Goal: Task Accomplishment & Management: Use online tool/utility

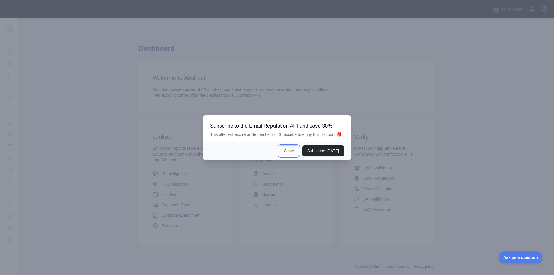
click at [289, 149] on button "Close" at bounding box center [289, 150] width 20 height 11
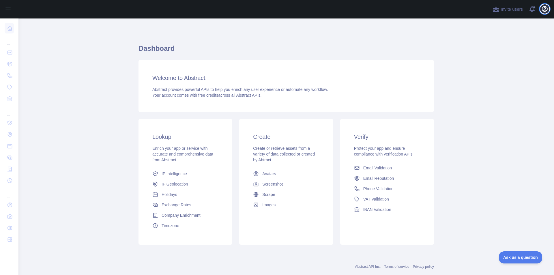
click at [543, 7] on icon "button" at bounding box center [544, 8] width 7 height 7
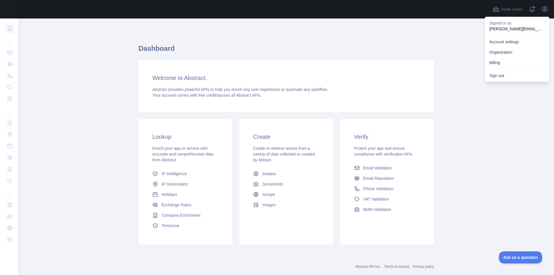
click at [462, 51] on main "Dashboard Welcome to Abstract. Abstract provides powerful APIs to help you enri…" at bounding box center [286, 146] width 536 height 257
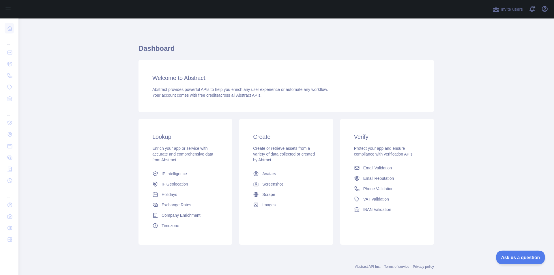
click at [515, 258] on span "Ask us a question" at bounding box center [517, 257] width 43 height 4
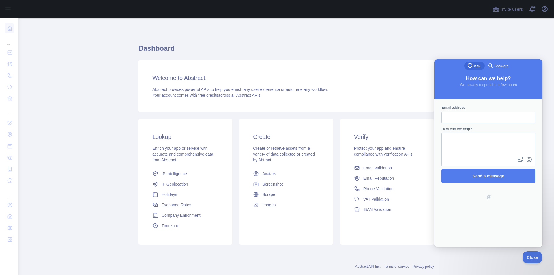
click at [494, 66] on span "search-medium" at bounding box center [490, 65] width 7 height 7
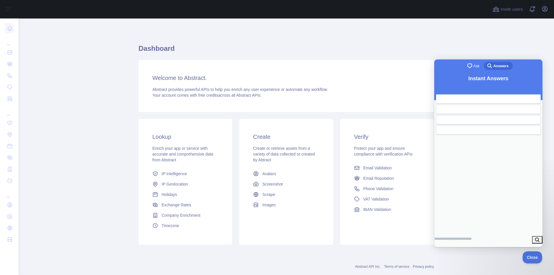
click at [477, 67] on span "Ask" at bounding box center [477, 66] width 6 height 6
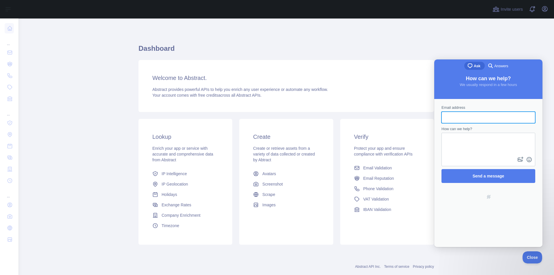
click at [333, 68] on div "Welcome to Abstract. Abstract provides powerful APIs to help you enrich any use…" at bounding box center [287, 86] width 296 height 52
click at [531, 259] on button "Close" at bounding box center [531, 257] width 20 height 12
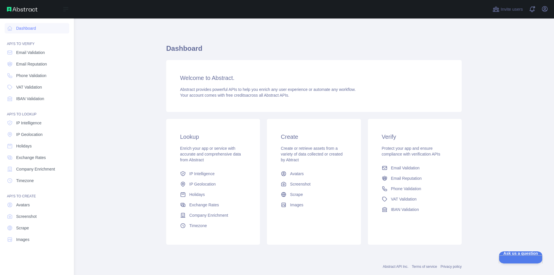
click at [20, 8] on img at bounding box center [22, 9] width 31 height 5
click at [26, 11] on img at bounding box center [22, 9] width 31 height 5
click at [8, 6] on div "Open sidebar" at bounding box center [37, 9] width 74 height 18
